Goal: Task Accomplishment & Management: Manage account settings

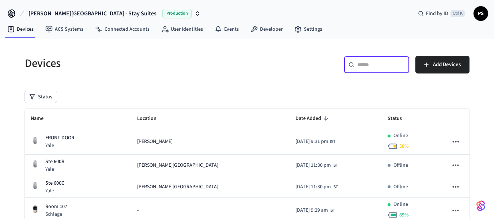
click at [366, 66] on input "text" at bounding box center [382, 64] width 48 height 7
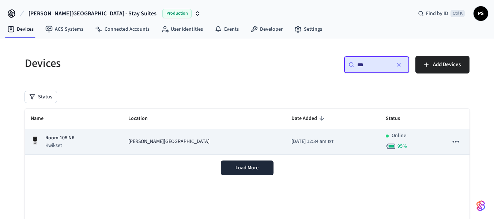
type input "***"
click at [74, 147] on p "Kwikset" at bounding box center [59, 145] width 29 height 7
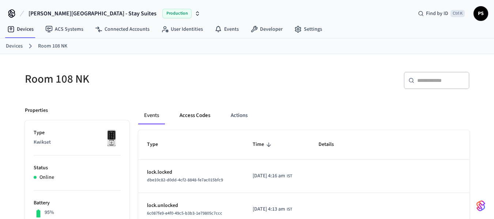
click at [196, 111] on button "Access Codes" at bounding box center [195, 116] width 42 height 18
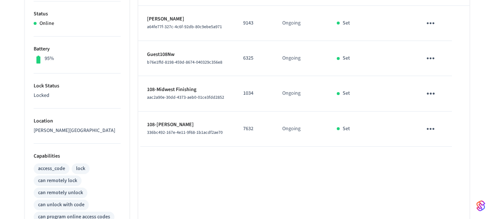
scroll to position [183, 0]
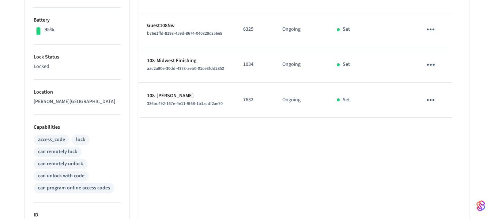
click at [431, 66] on icon "sticky table" at bounding box center [431, 65] width 8 height 2
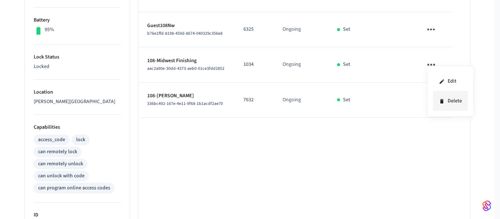
click at [444, 101] on icon at bounding box center [442, 101] width 6 height 6
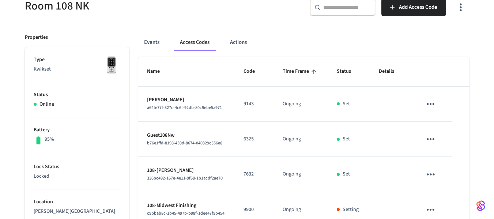
scroll to position [0, 0]
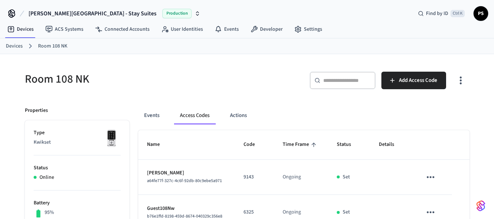
click at [15, 46] on link "Devices" at bounding box center [14, 46] width 17 height 8
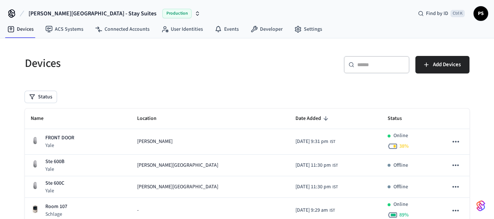
click at [362, 64] on input "text" at bounding box center [382, 64] width 48 height 7
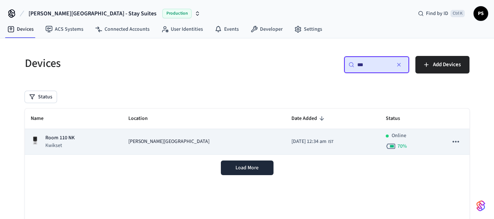
type input "***"
click at [176, 143] on span "[PERSON_NAME][GEOGRAPHIC_DATA]" at bounding box center [168, 142] width 81 height 8
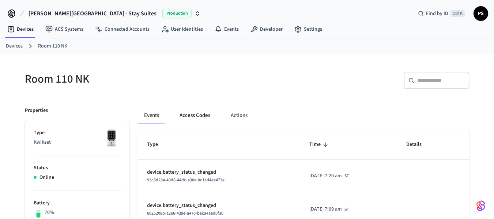
click at [190, 116] on button "Access Codes" at bounding box center [195, 116] width 42 height 18
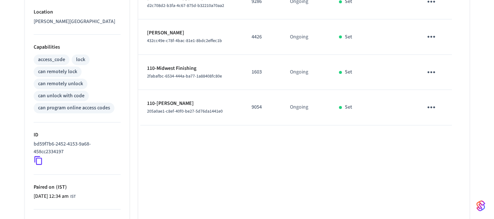
scroll to position [220, 0]
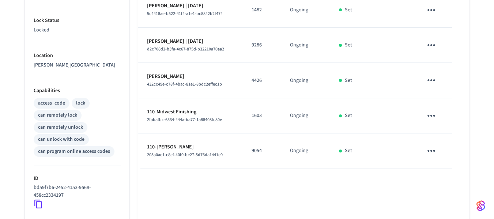
click at [432, 116] on icon "sticky table" at bounding box center [432, 116] width 8 height 2
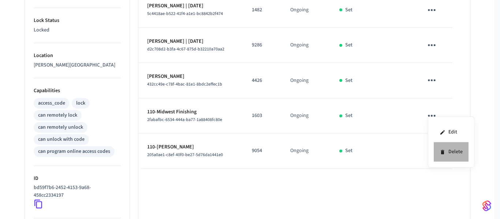
click at [449, 153] on li "Delete" at bounding box center [451, 151] width 35 height 19
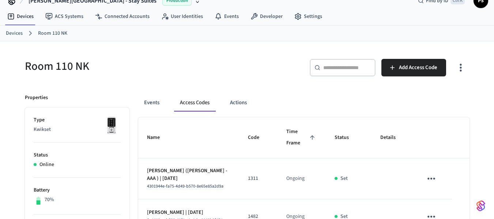
scroll to position [0, 0]
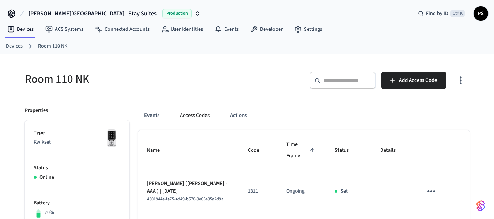
click at [7, 44] on link "Devices" at bounding box center [14, 46] width 17 height 8
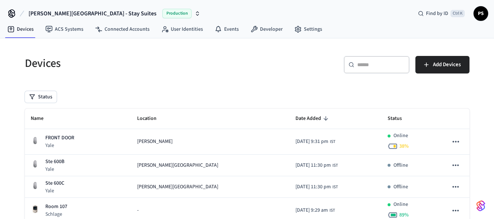
click at [369, 66] on input "text" at bounding box center [382, 64] width 48 height 7
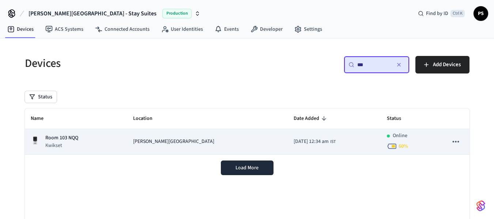
type input "***"
click at [164, 143] on span "[PERSON_NAME][GEOGRAPHIC_DATA]" at bounding box center [173, 142] width 81 height 8
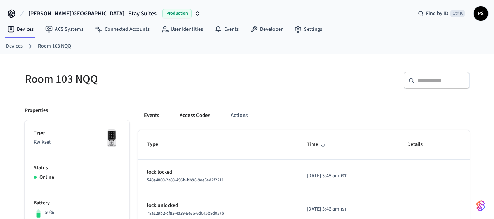
click at [195, 118] on button "Access Codes" at bounding box center [195, 116] width 42 height 18
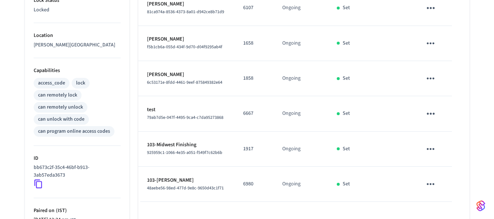
scroll to position [256, 0]
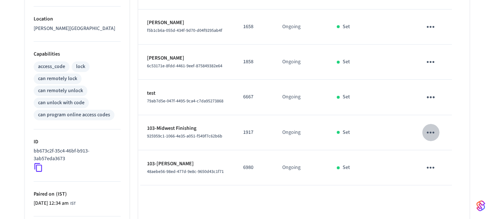
click at [434, 131] on icon "sticky table" at bounding box center [430, 132] width 11 height 11
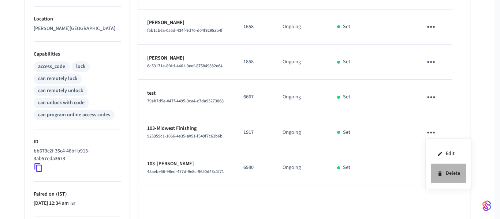
click at [445, 174] on li "Delete" at bounding box center [448, 173] width 35 height 19
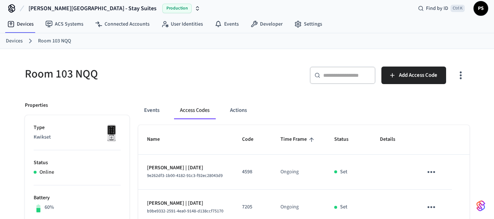
scroll to position [0, 0]
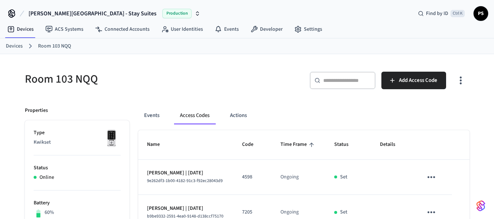
click at [18, 46] on link "Devices" at bounding box center [14, 46] width 17 height 8
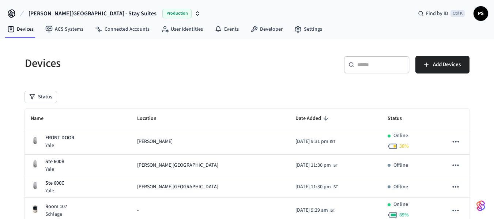
click at [363, 68] on input "text" at bounding box center [382, 64] width 48 height 7
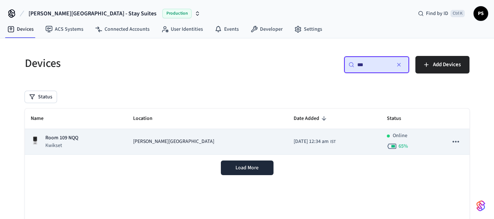
type input "***"
click at [182, 138] on td "[PERSON_NAME][GEOGRAPHIC_DATA]" at bounding box center [207, 142] width 161 height 26
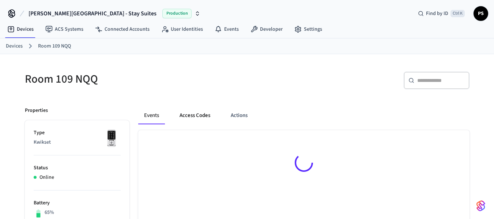
click at [191, 113] on button "Access Codes" at bounding box center [195, 116] width 42 height 18
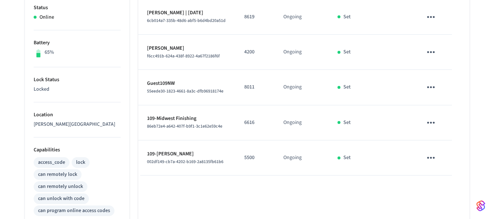
scroll to position [146, 0]
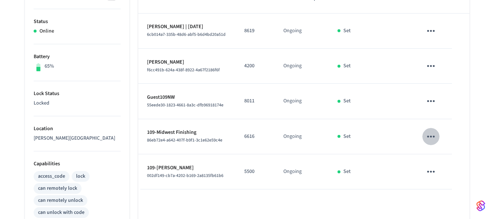
click at [428, 136] on icon "sticky table" at bounding box center [431, 137] width 8 height 2
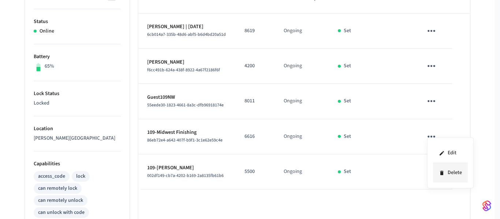
click at [445, 174] on li "Delete" at bounding box center [450, 172] width 35 height 19
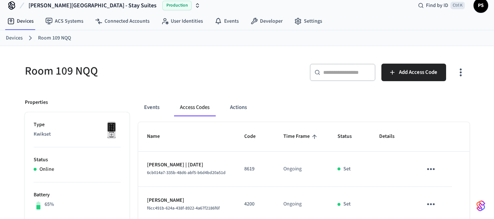
scroll to position [0, 0]
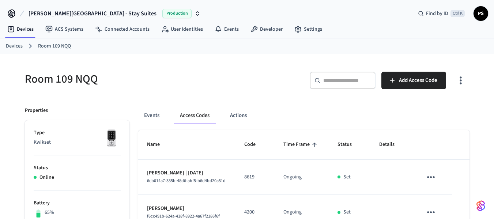
click at [330, 83] on input "text" at bounding box center [348, 80] width 48 height 7
click at [11, 44] on link "Devices" at bounding box center [14, 46] width 17 height 8
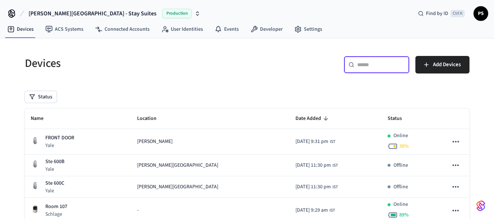
click at [379, 68] on input "text" at bounding box center [382, 64] width 48 height 7
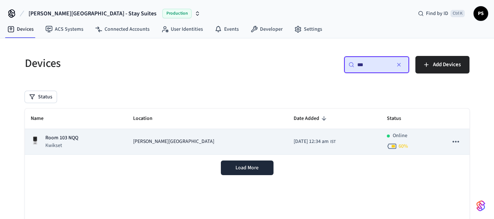
type input "***"
click at [180, 139] on span "[PERSON_NAME][GEOGRAPHIC_DATA]" at bounding box center [173, 142] width 81 height 8
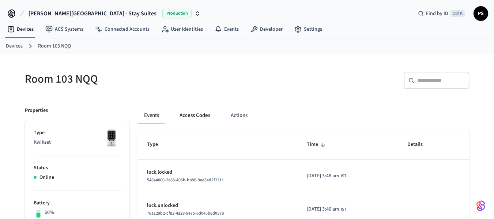
click at [196, 115] on button "Access Codes" at bounding box center [195, 116] width 42 height 18
